Goal: Navigation & Orientation: Find specific page/section

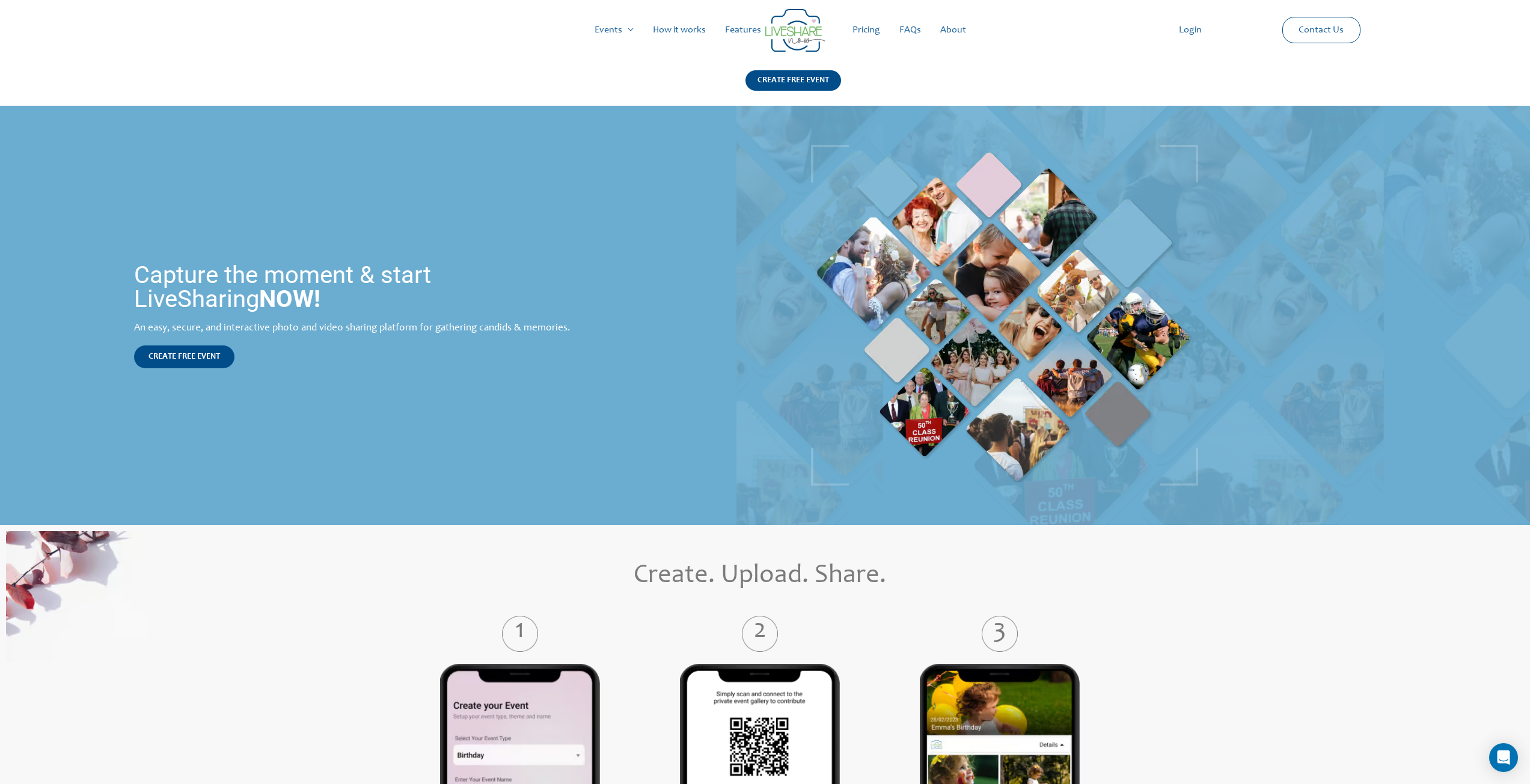
click at [688, 24] on link "How it works" at bounding box center [679, 30] width 72 height 39
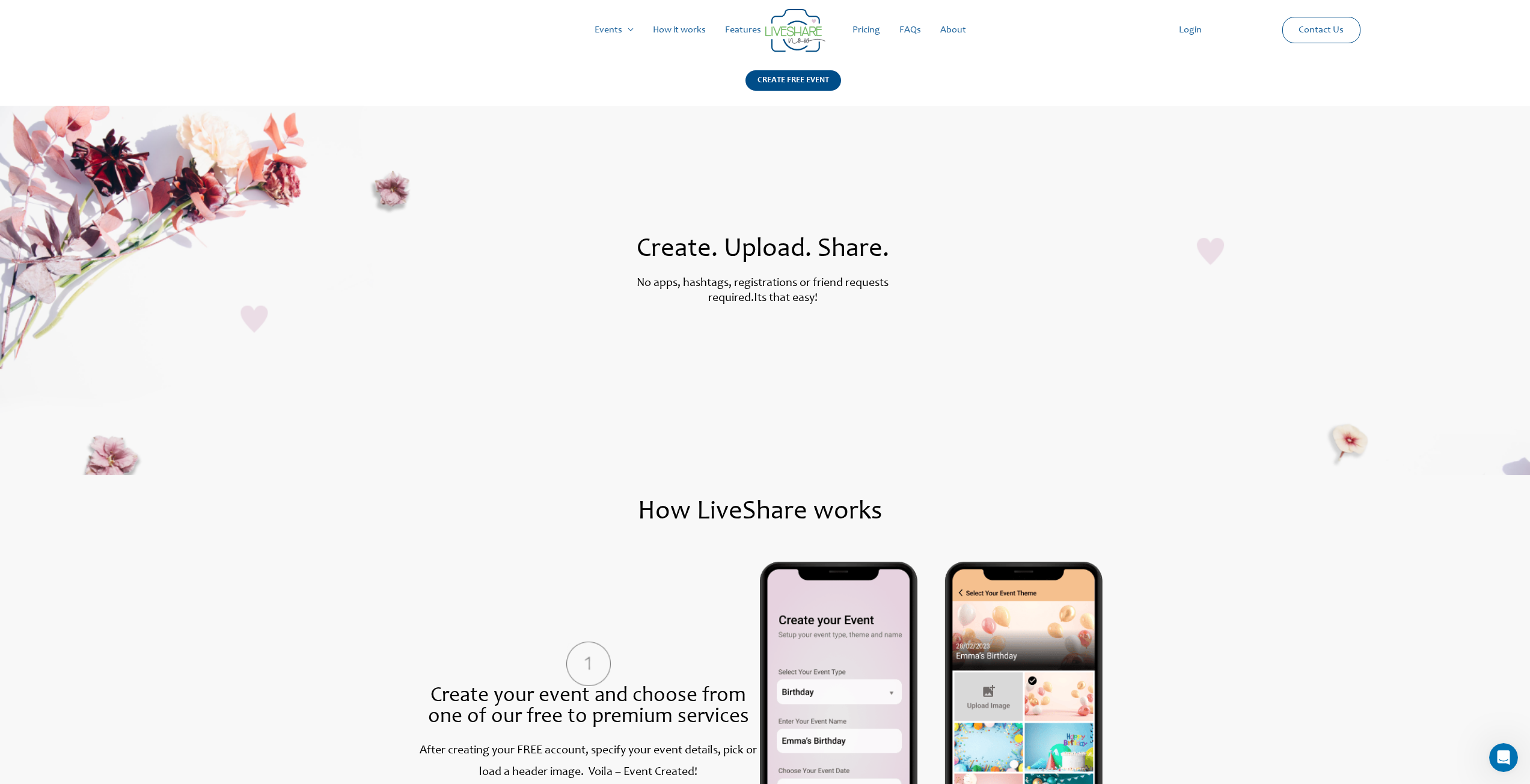
drag, startPoint x: 1008, startPoint y: 517, endPoint x: 1070, endPoint y: 129, distance: 392.9
click at [1197, 25] on link "Login" at bounding box center [1190, 30] width 42 height 39
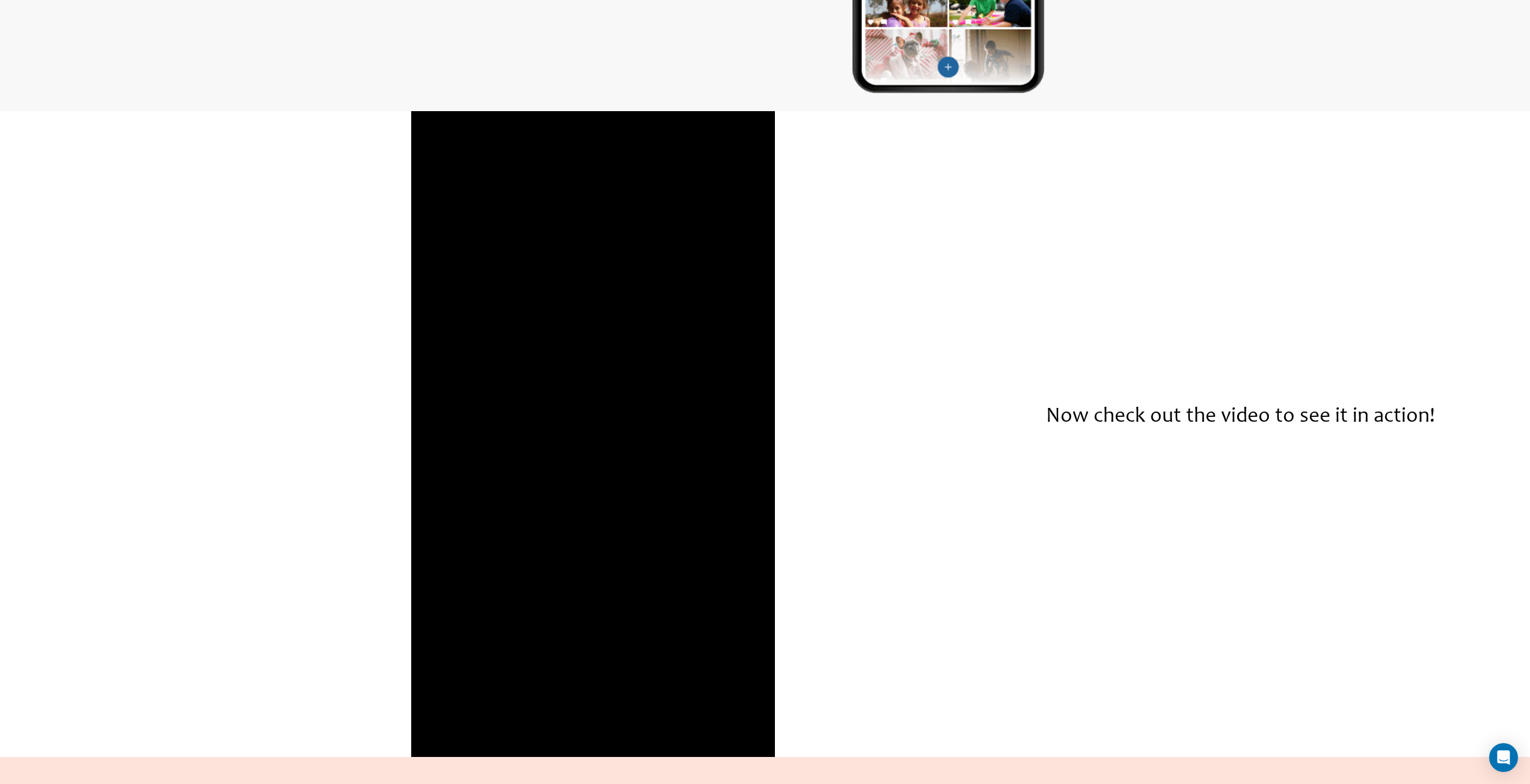
scroll to position [1682, 0]
